Goal: Transaction & Acquisition: Purchase product/service

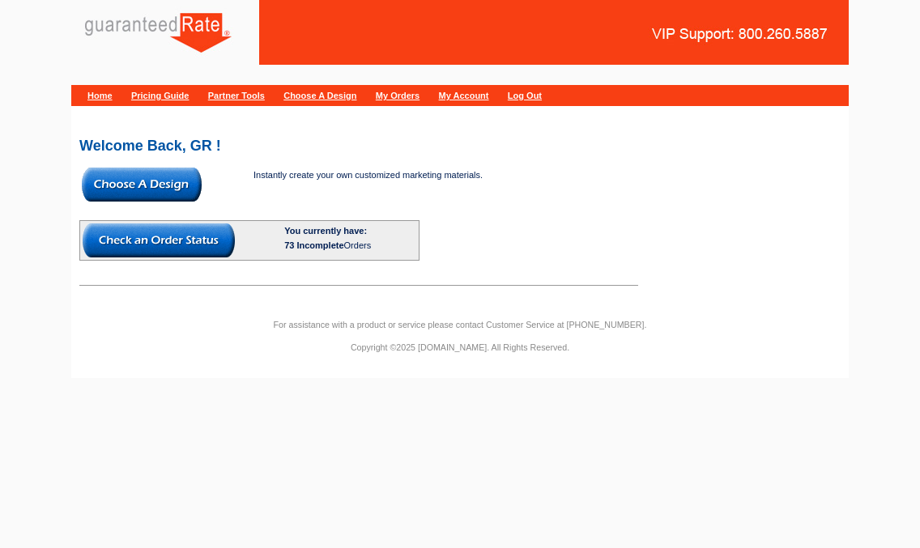
click at [166, 180] on img at bounding box center [142, 185] width 120 height 34
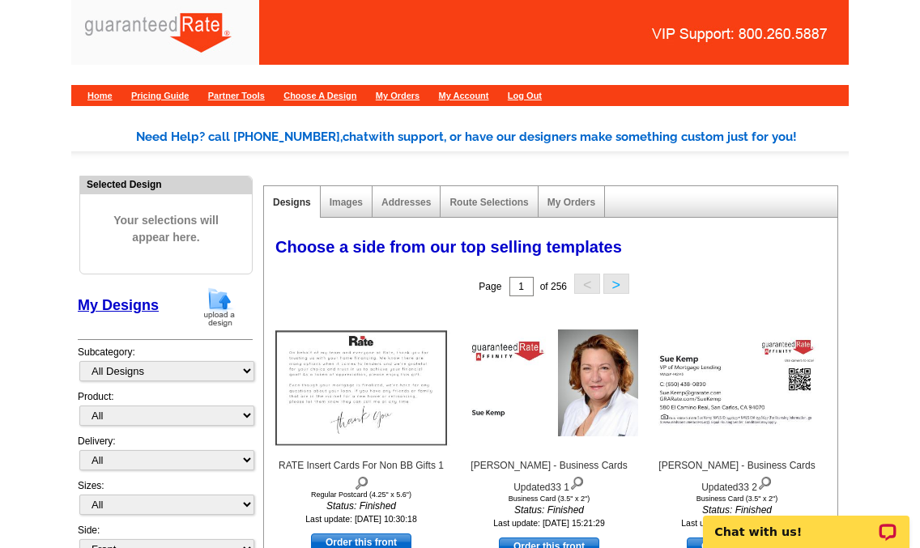
click at [216, 301] on img at bounding box center [219, 307] width 42 height 41
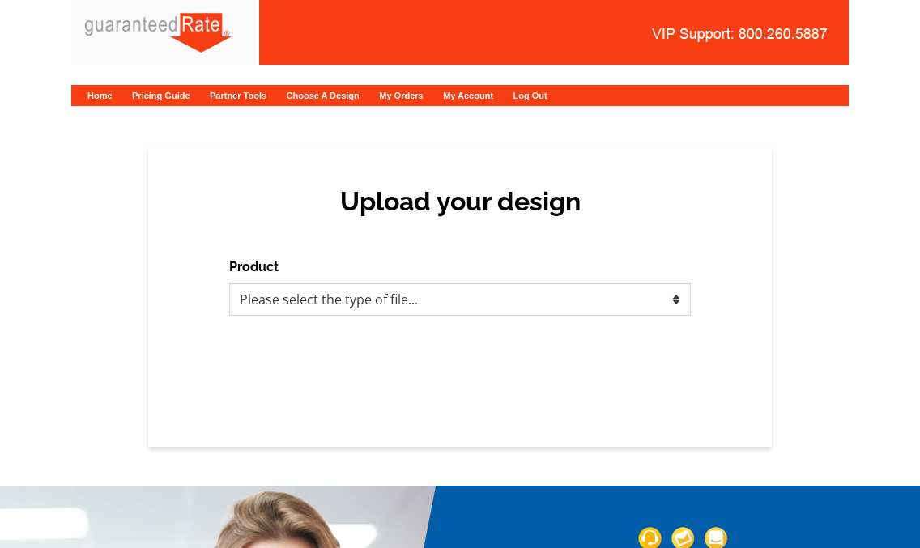
click at [342, 291] on select "Please select the type of file... Postcards Calendars Business Cards Letters an…" at bounding box center [460, 299] width 462 height 32
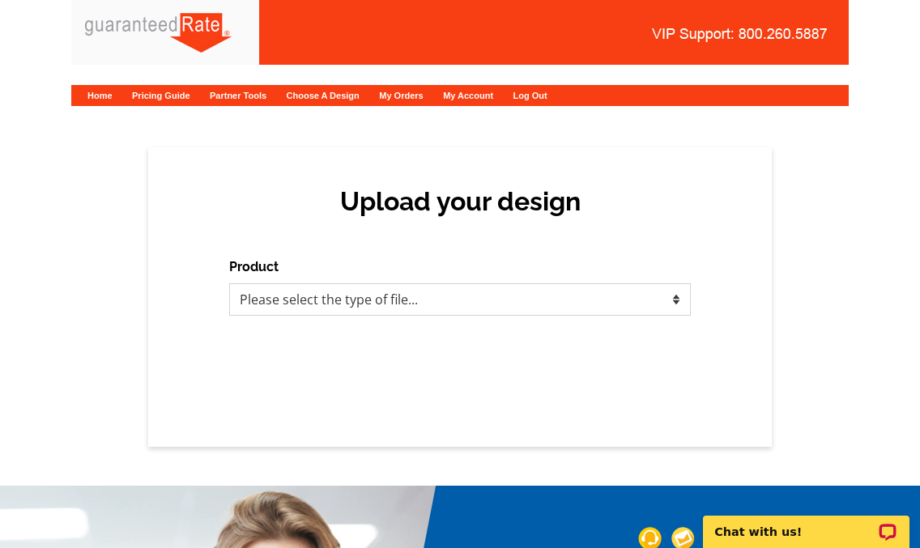
select select "1"
click at [229, 283] on select "Please select the type of file... Postcards Calendars Business Cards Letters an…" at bounding box center [460, 299] width 462 height 32
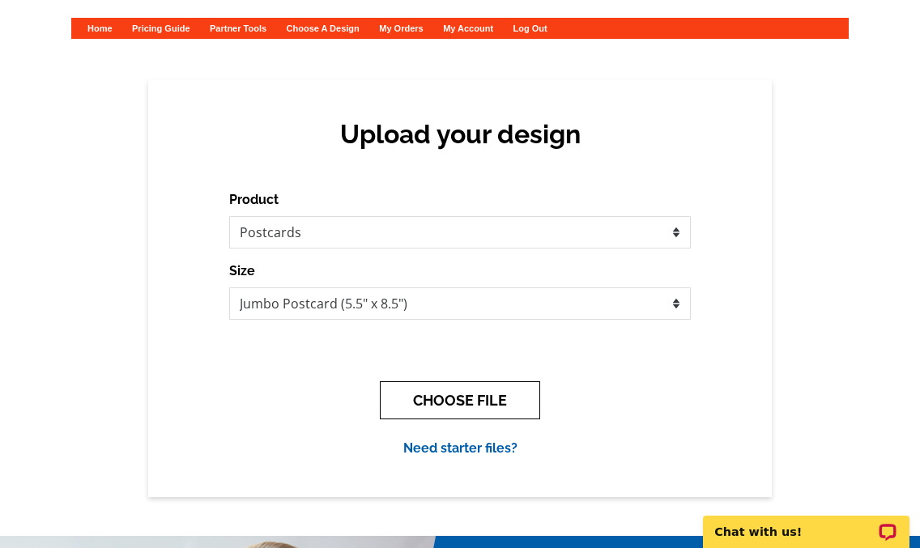
click at [484, 408] on button "CHOOSE FILE" at bounding box center [460, 401] width 160 height 38
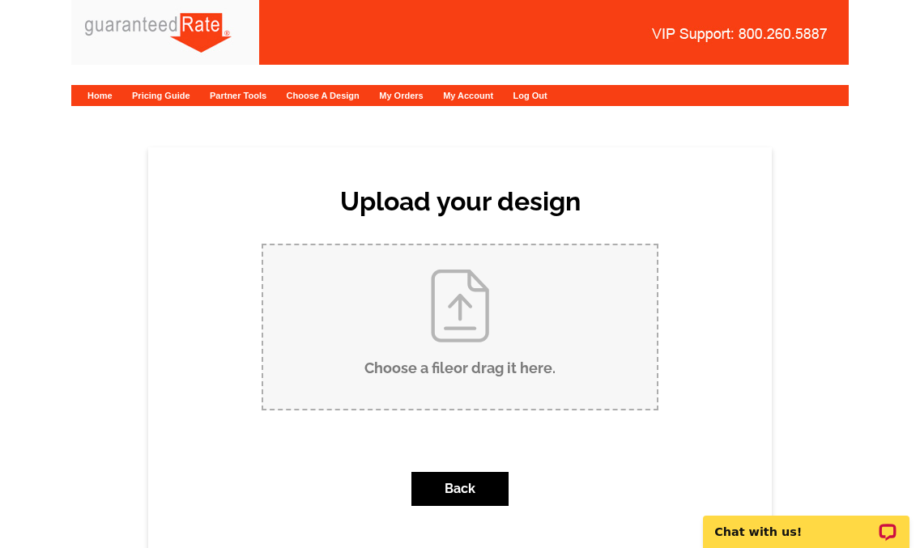
click at [455, 355] on input "Choose a file or drag it here ." at bounding box center [460, 327] width 394 height 164
type input "C:\fakepath\Arthur K Marina E 427 Valentine St Just Sold Postcard.pdf"
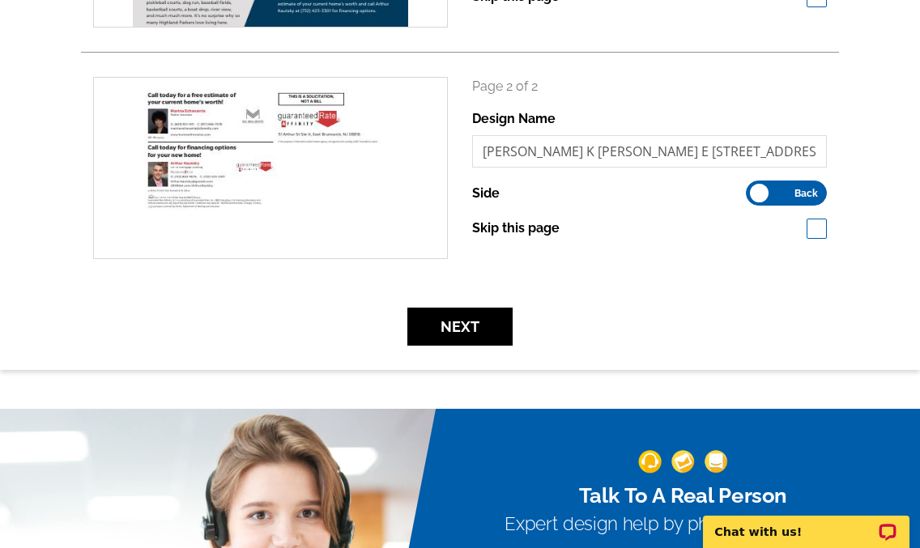
scroll to position [498, 0]
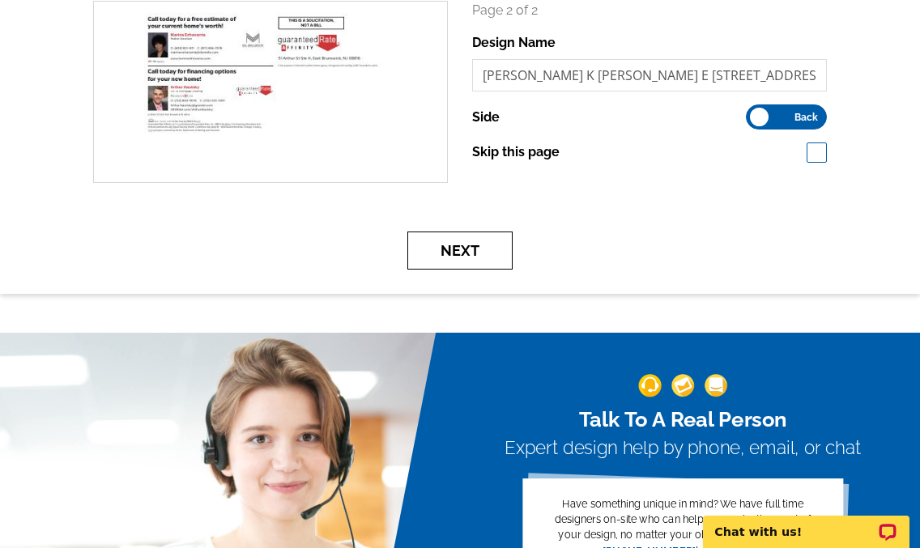
click at [465, 257] on button "Next" at bounding box center [459, 251] width 105 height 38
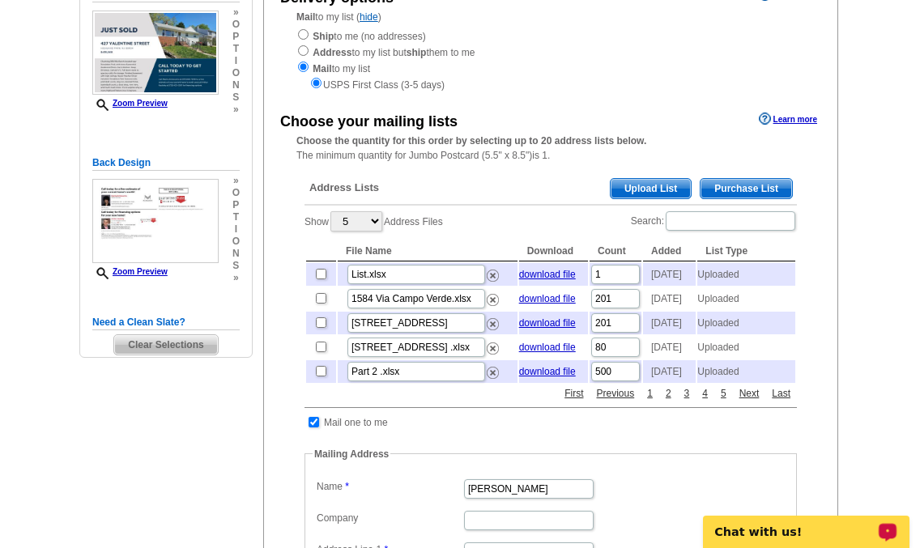
scroll to position [202, 0]
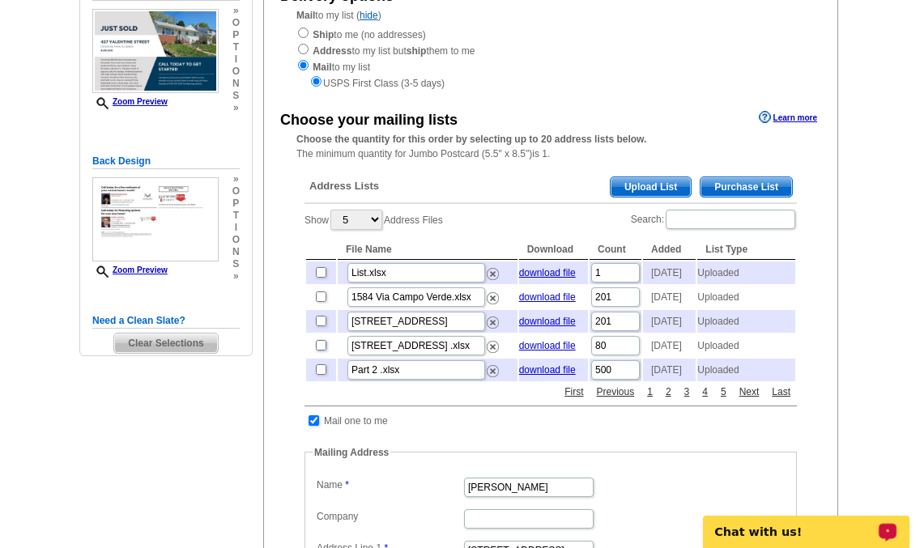
click at [325, 351] on input "checkbox" at bounding box center [321, 345] width 11 height 11
checkbox input "true"
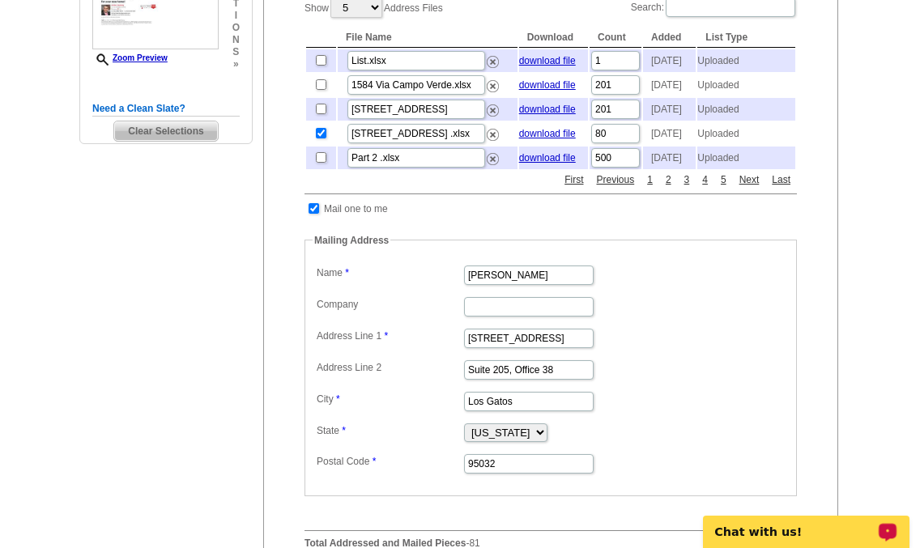
scroll to position [599, 0]
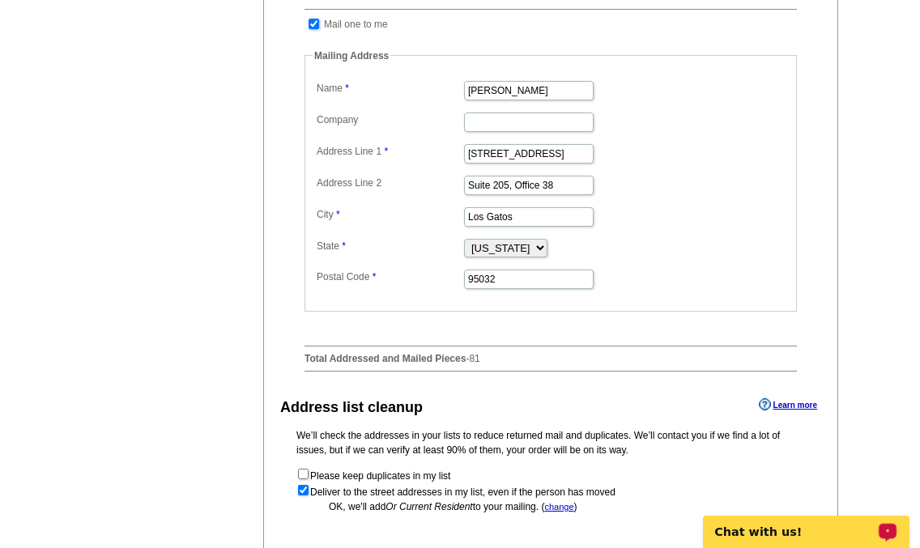
click at [316, 29] on input "checkbox" at bounding box center [314, 24] width 11 height 11
checkbox input "false"
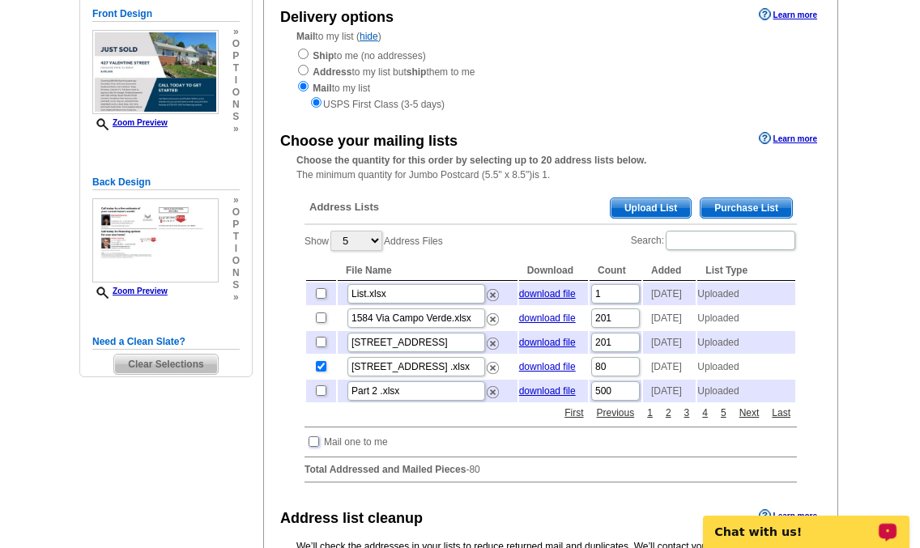
scroll to position [515, 0]
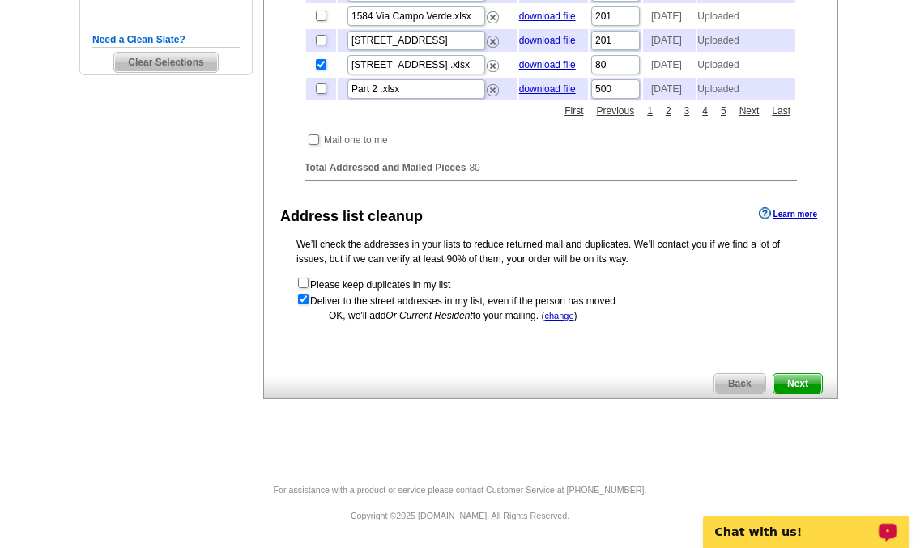
click at [802, 383] on span "Next" at bounding box center [798, 383] width 49 height 19
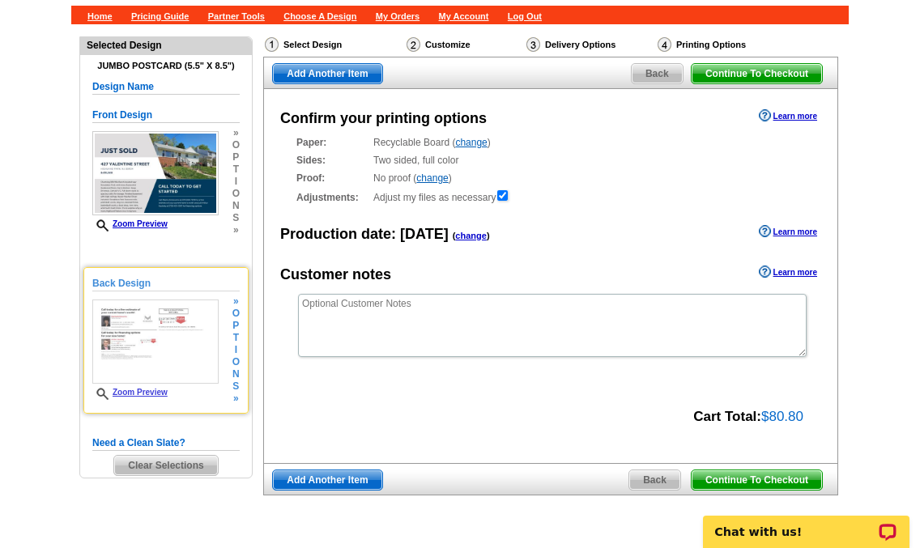
scroll to position [110, 0]
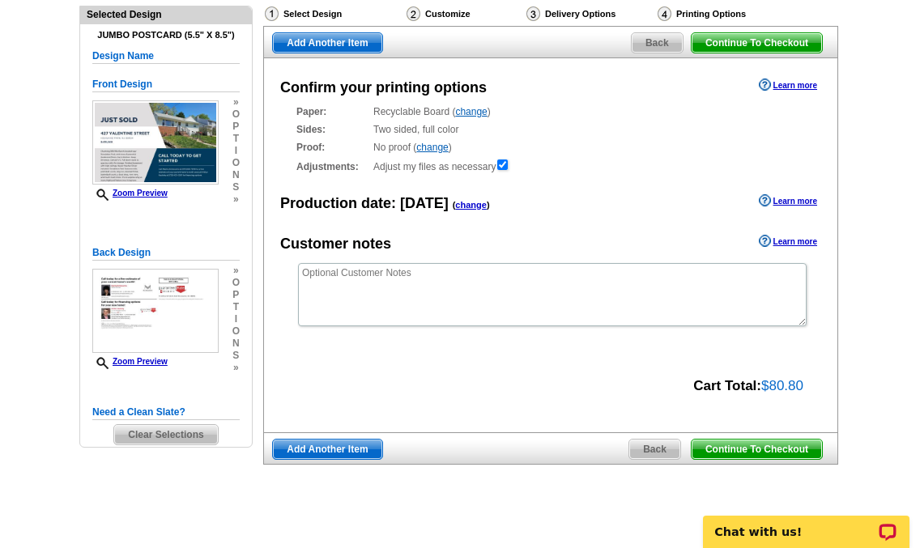
click at [168, 432] on span "Clear Selections" at bounding box center [165, 434] width 103 height 19
